Goal: Information Seeking & Learning: Learn about a topic

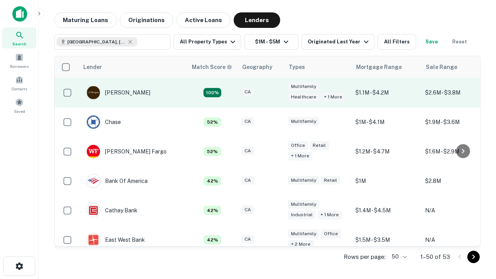
click at [275, 93] on div "CA" at bounding box center [260, 93] width 39 height 10
